Goal: Information Seeking & Learning: Learn about a topic

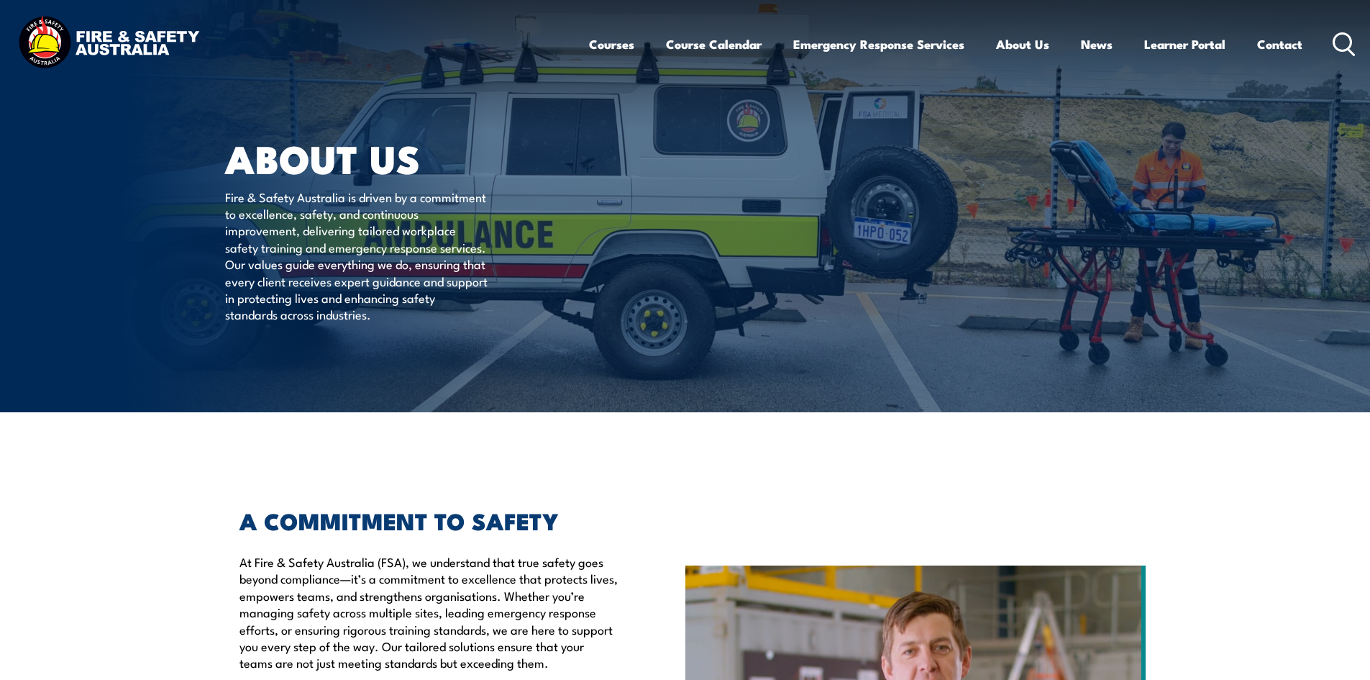
click at [1330, 40] on div "Courses Course Calendar Emergency Response Services Services Overview Emergency…" at bounding box center [972, 44] width 767 height 62
click at [1335, 47] on circle at bounding box center [1342, 41] width 17 height 17
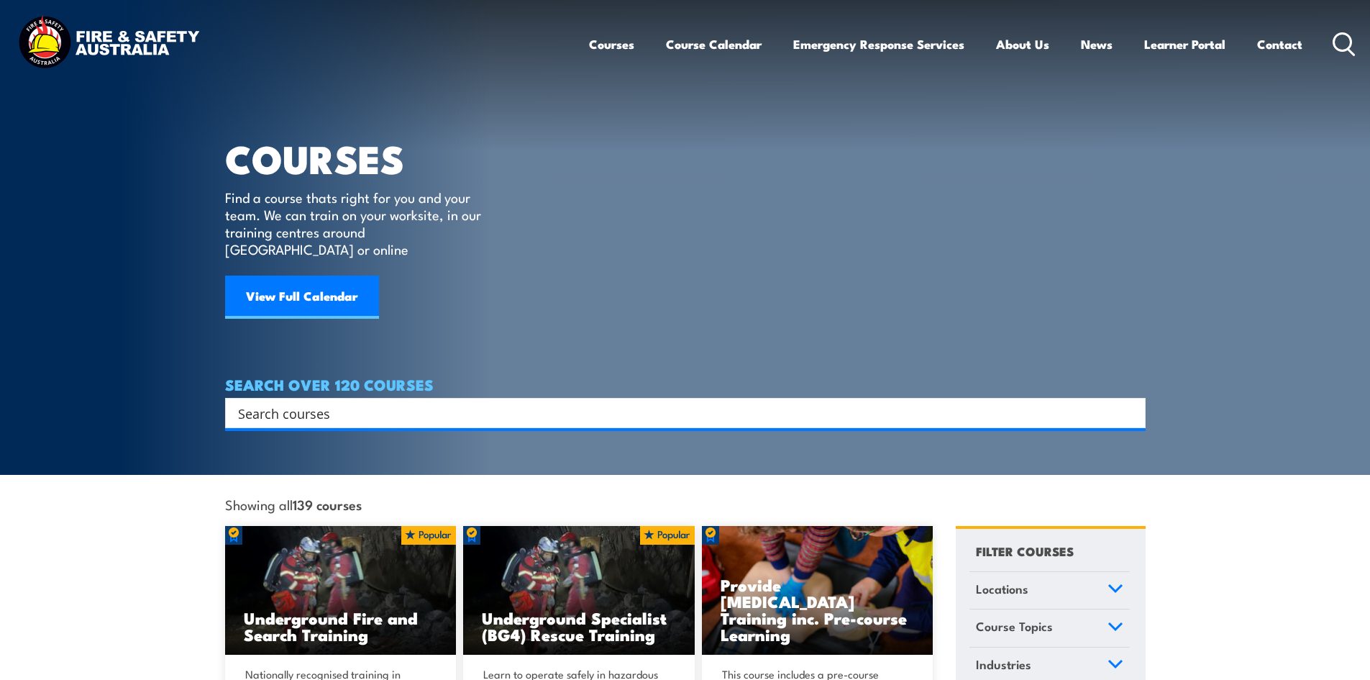
click at [293, 402] on input "Search input" at bounding box center [676, 413] width 876 height 22
type input "booking form"
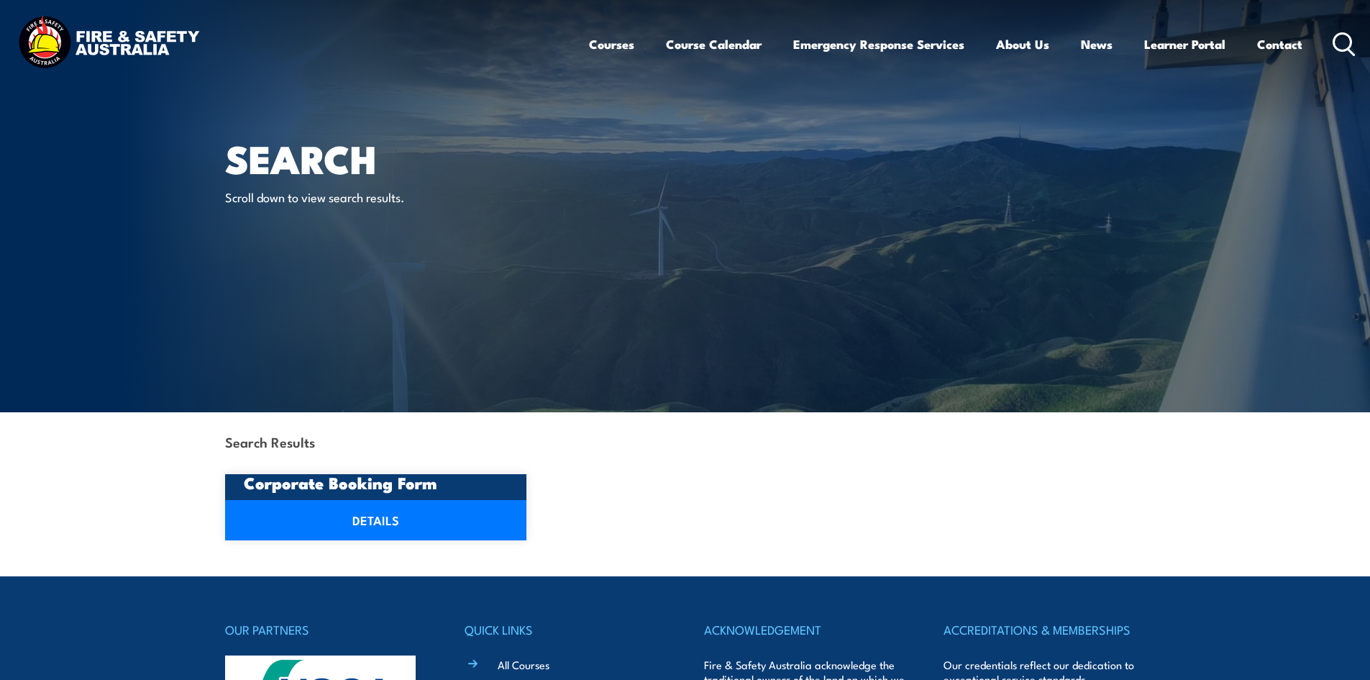
scroll to position [216, 0]
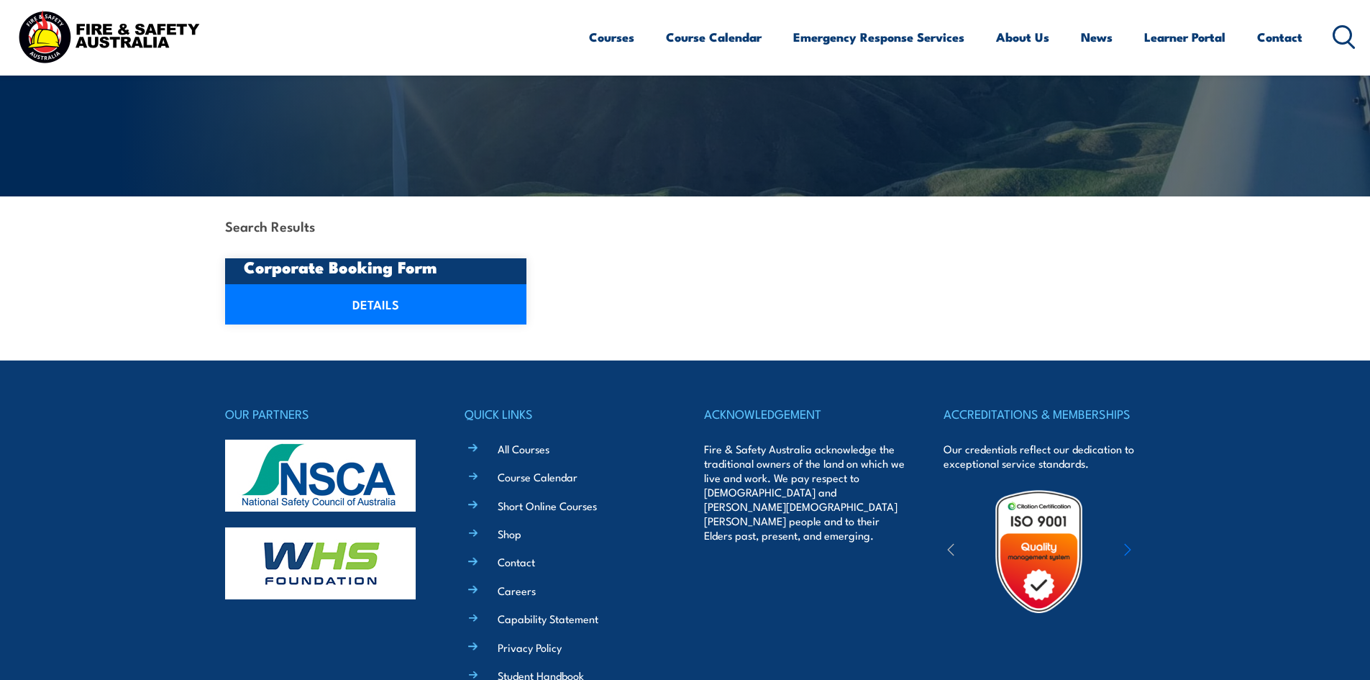
click at [273, 273] on h3 "Corporate Booking Form" at bounding box center [376, 266] width 265 height 17
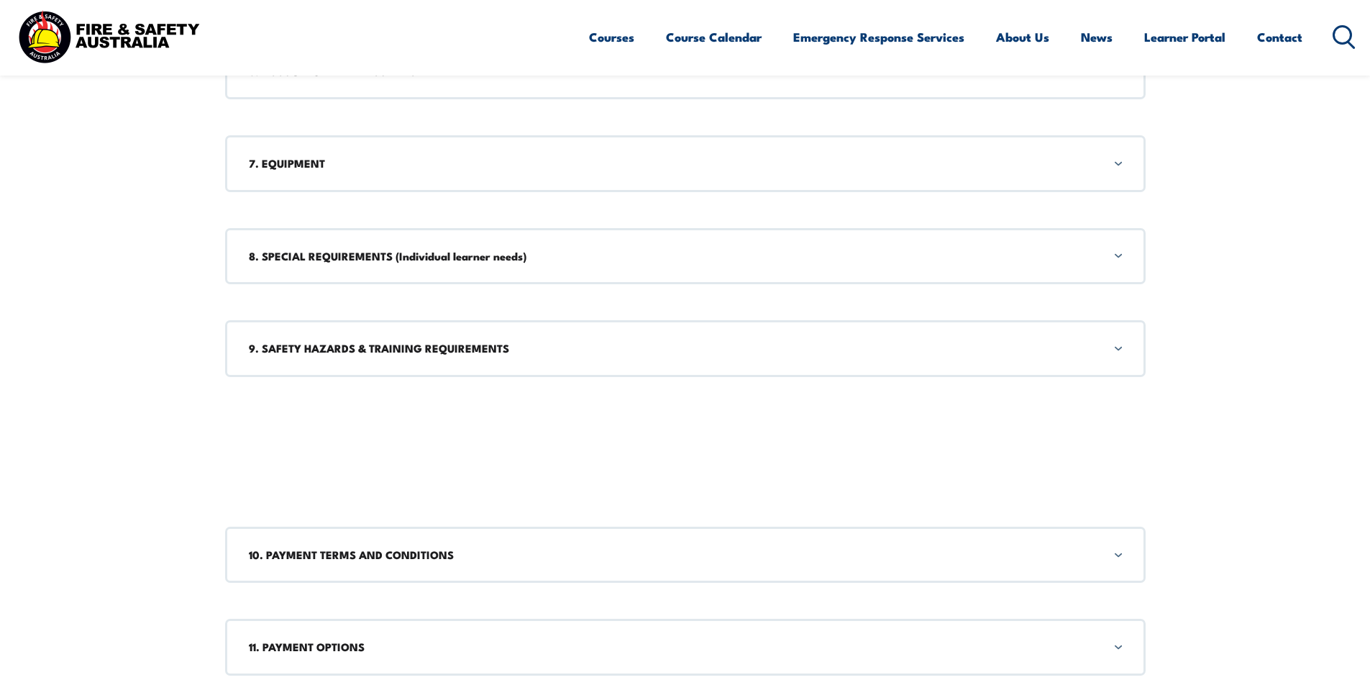
scroll to position [1798, 0]
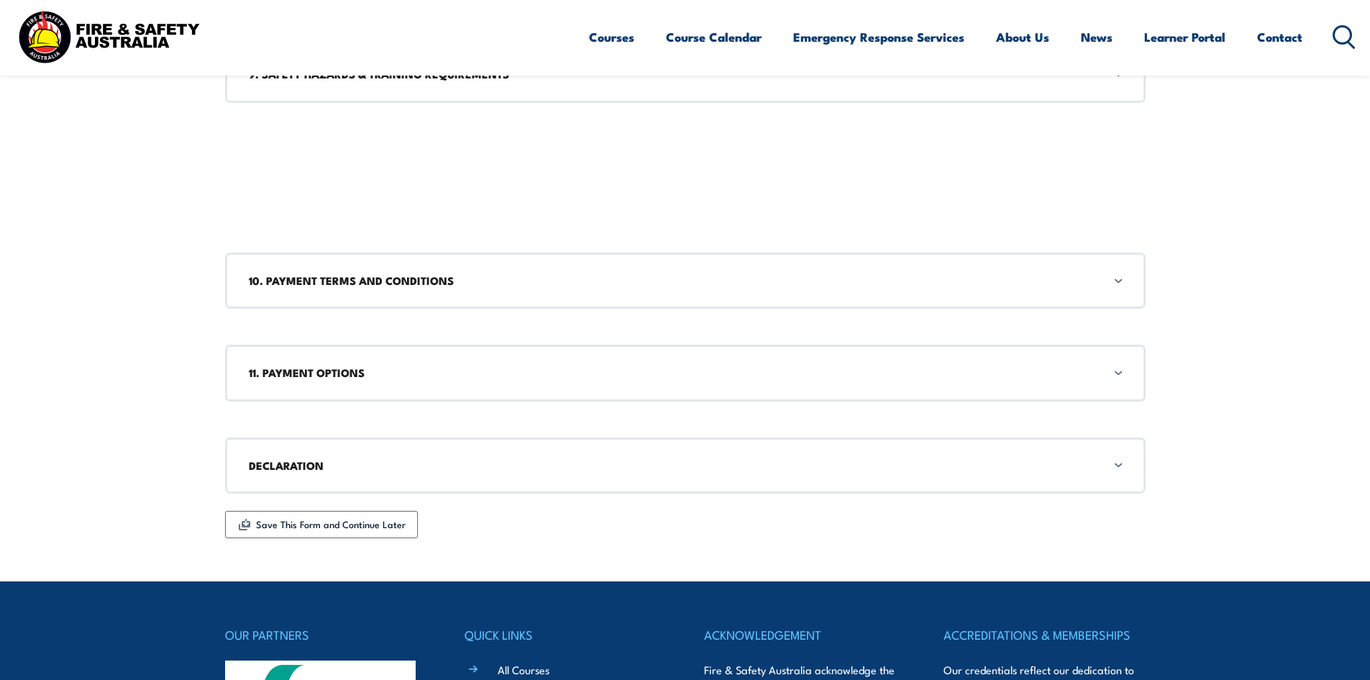
click at [866, 268] on div "10. PAYMENT TERMS AND CONDITIONS" at bounding box center [685, 280] width 920 height 56
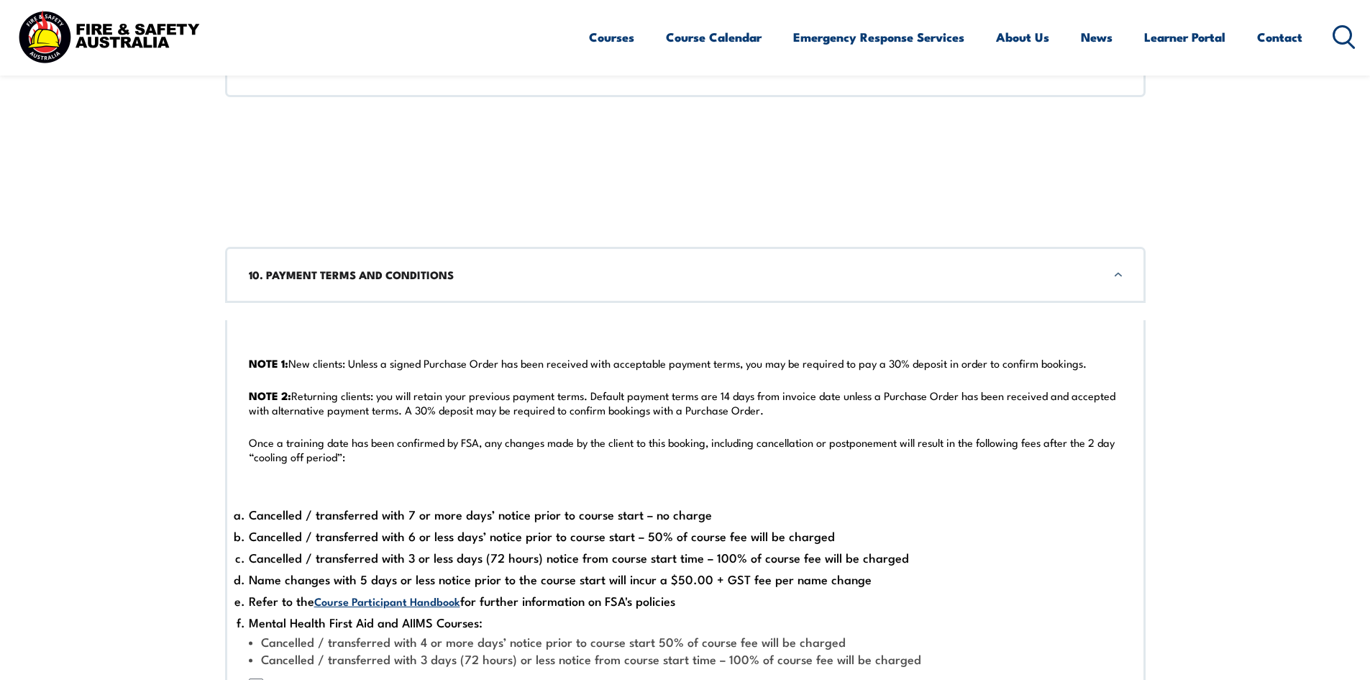
scroll to position [1906, 0]
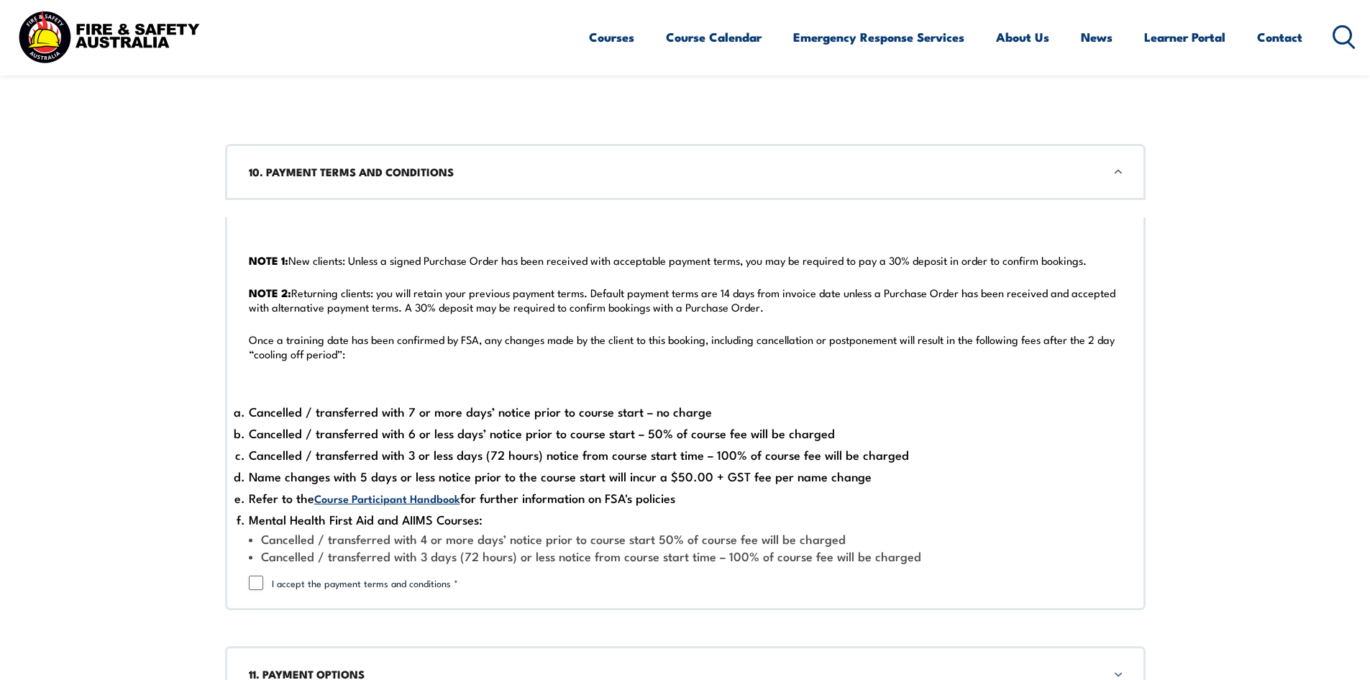
click at [749, 473] on li "Name changes with 5 days or less notice prior to the course start will incur a …" at bounding box center [685, 476] width 873 height 22
click at [729, 512] on li "Mental Health First Aid and AIIMS Courses:" at bounding box center [685, 519] width 873 height 22
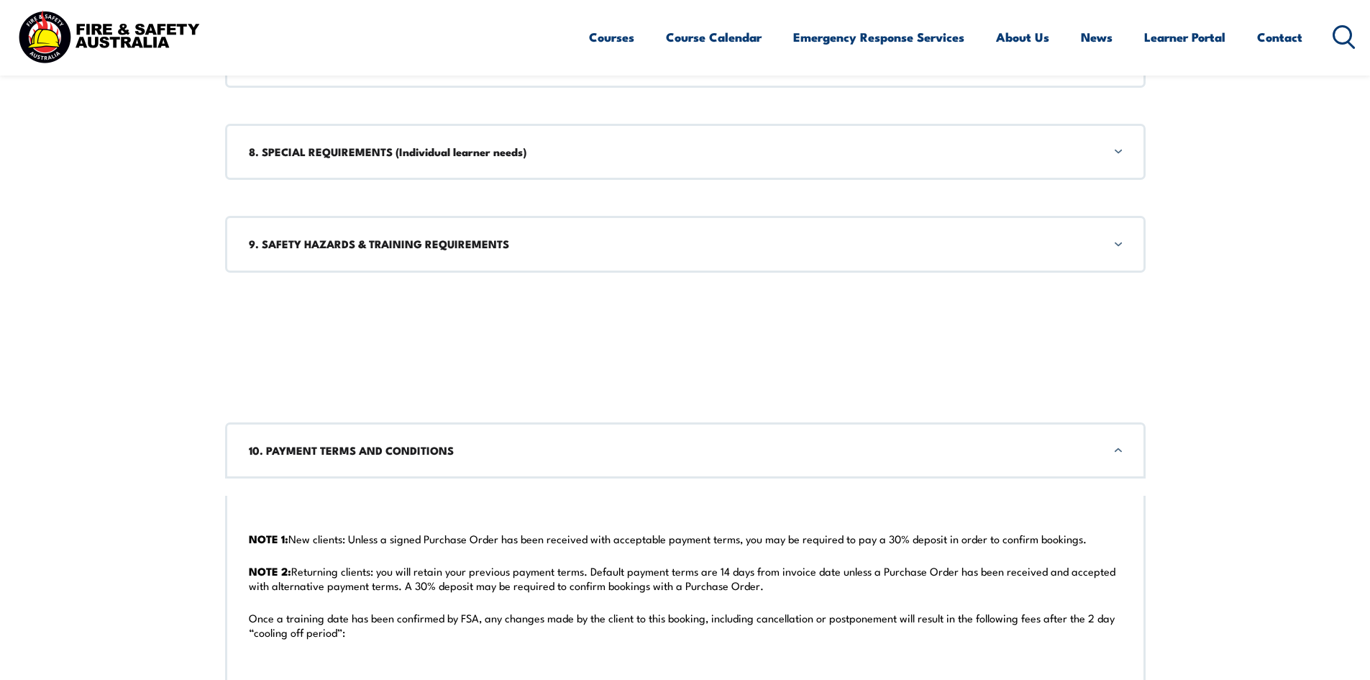
scroll to position [1619, 0]
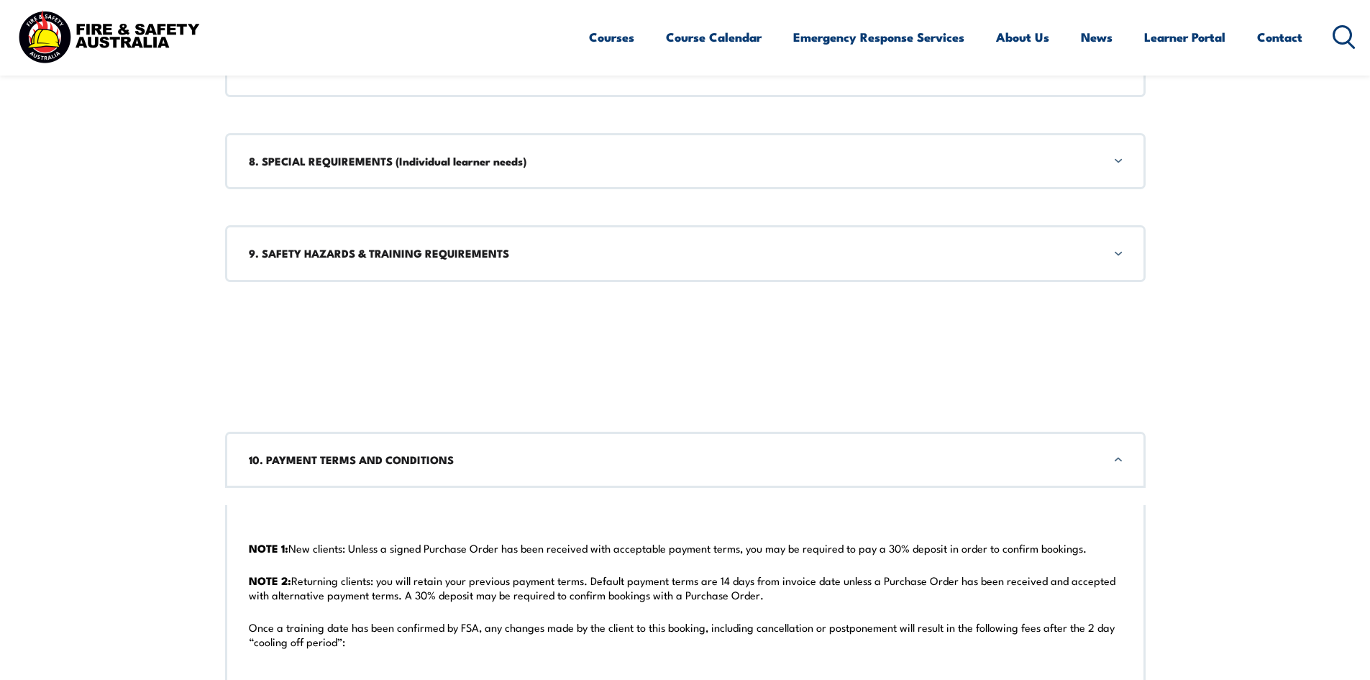
click at [1343, 40] on icon at bounding box center [1343, 37] width 23 height 24
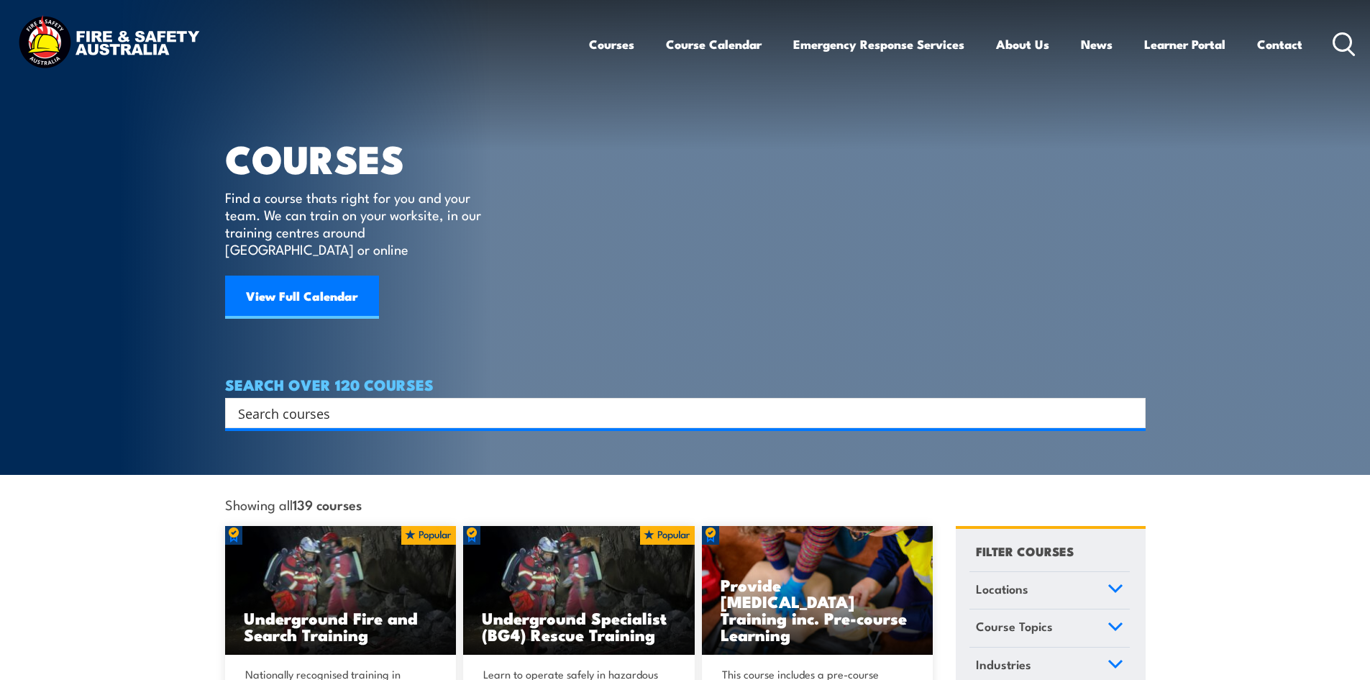
click at [324, 402] on input "Search input" at bounding box center [676, 413] width 876 height 22
type input "low voltage"
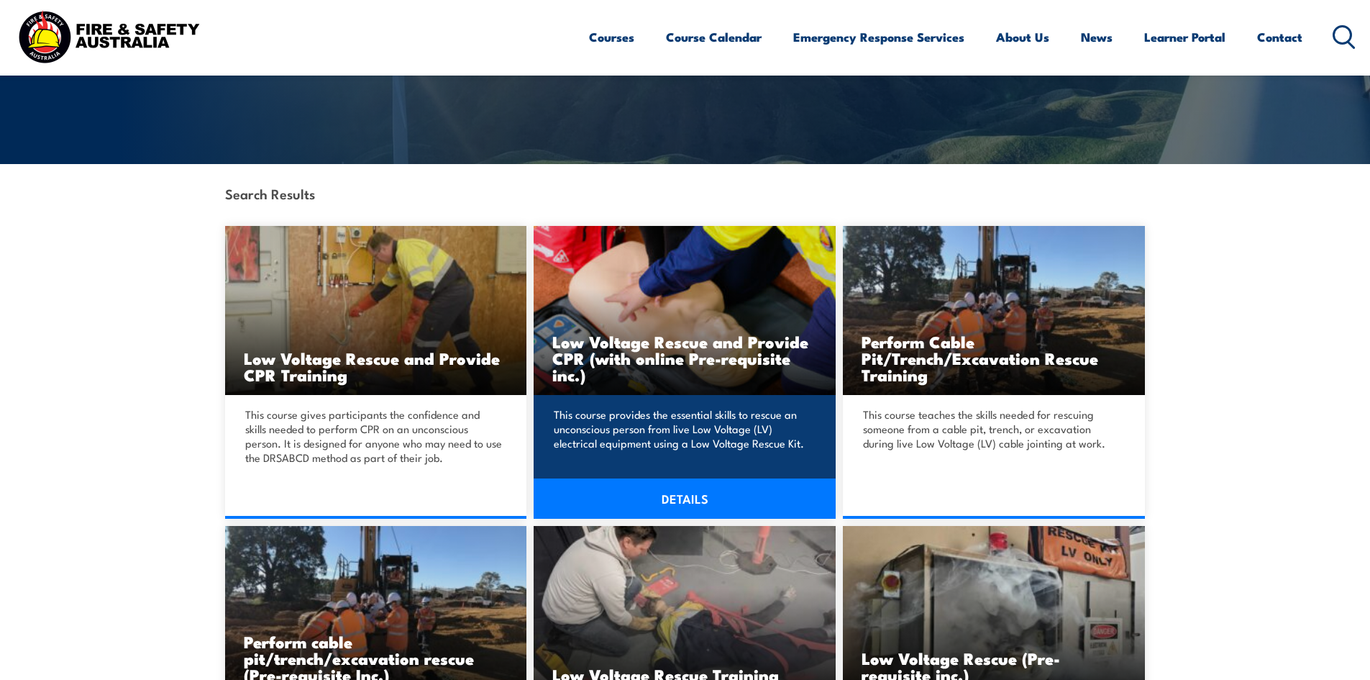
scroll to position [431, 0]
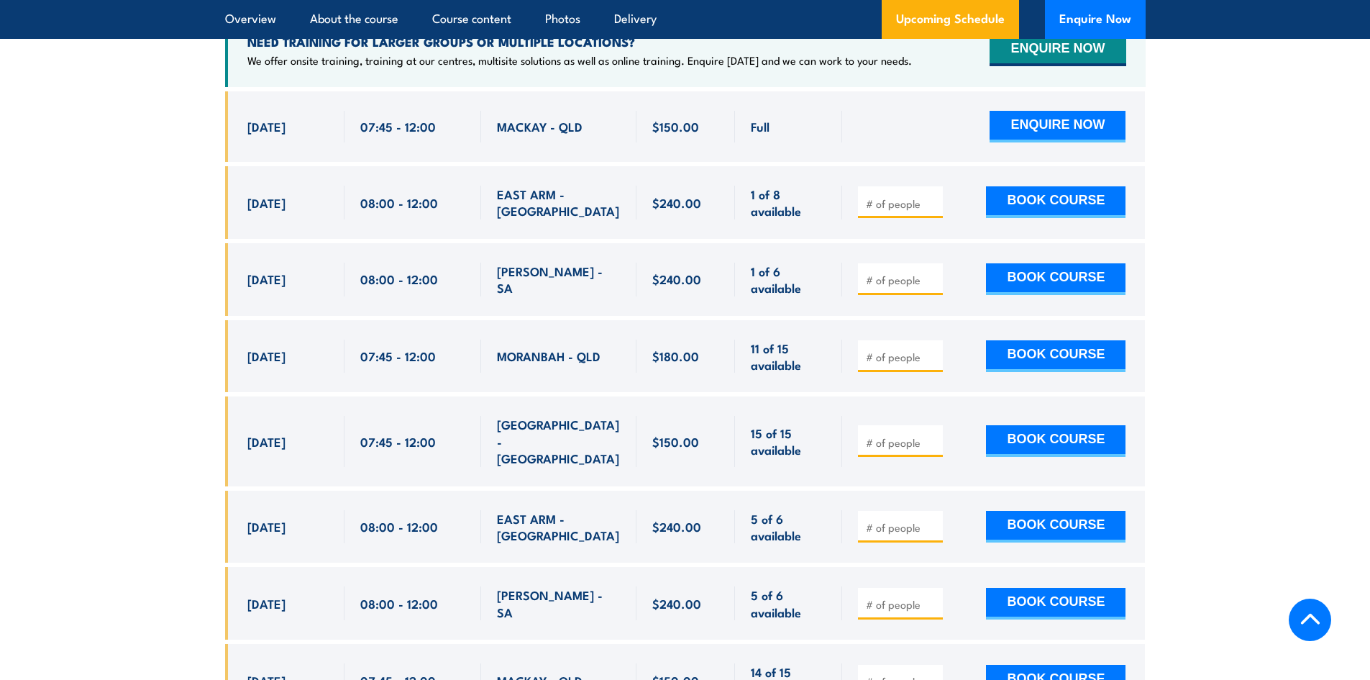
scroll to position [2660, 0]
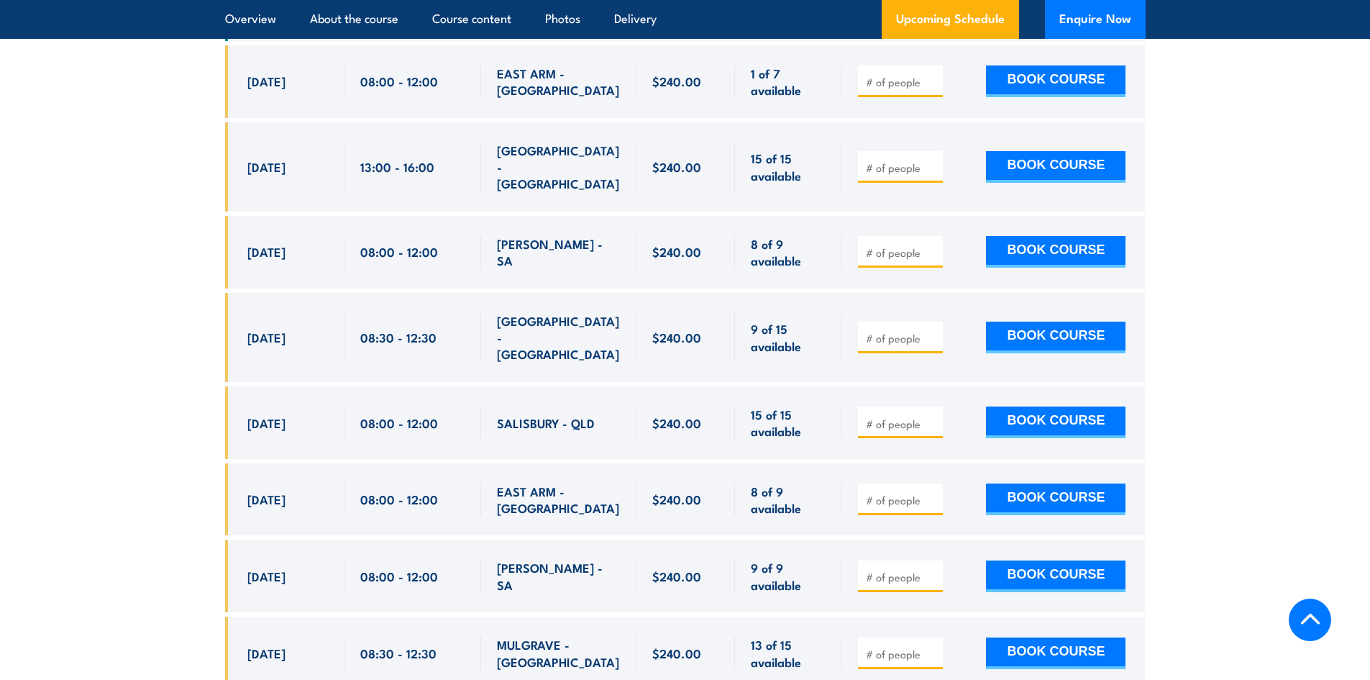
scroll to position [2732, 0]
